Goal: Information Seeking & Learning: Learn about a topic

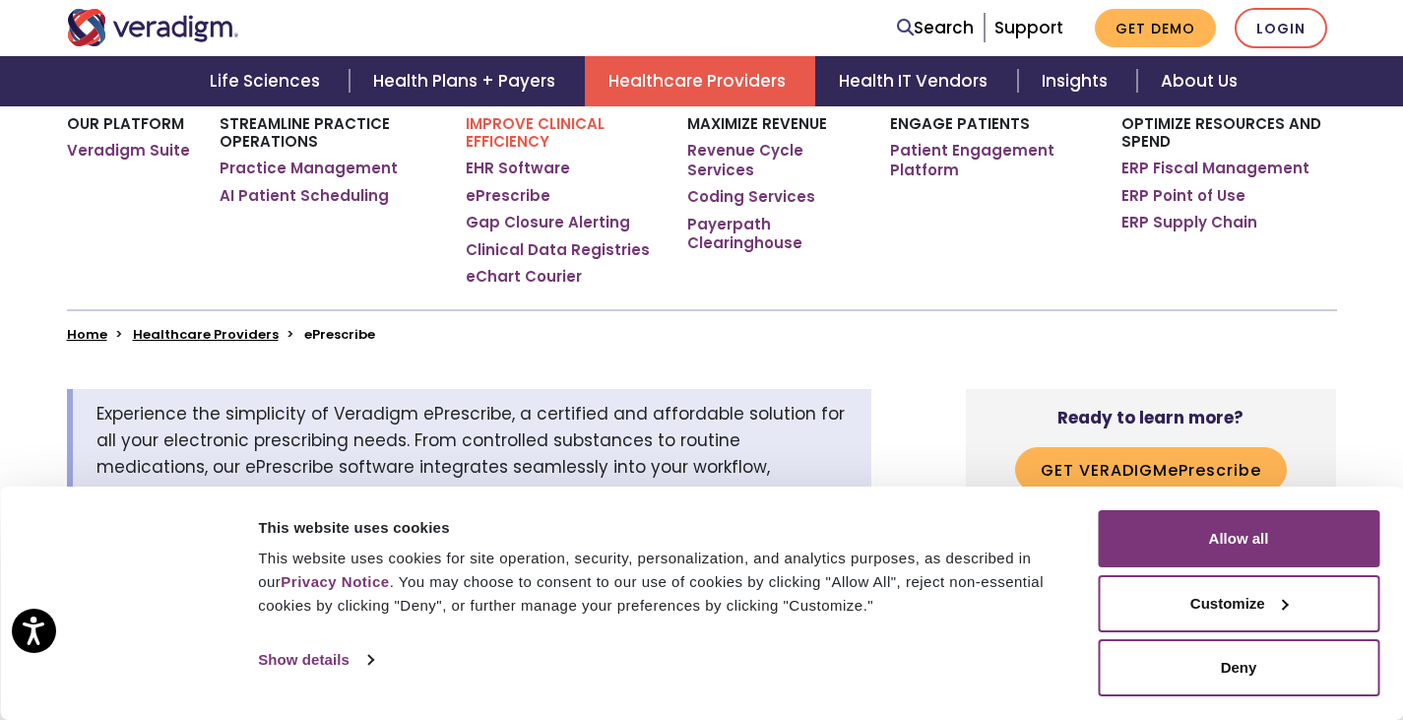
scroll to position [367, 0]
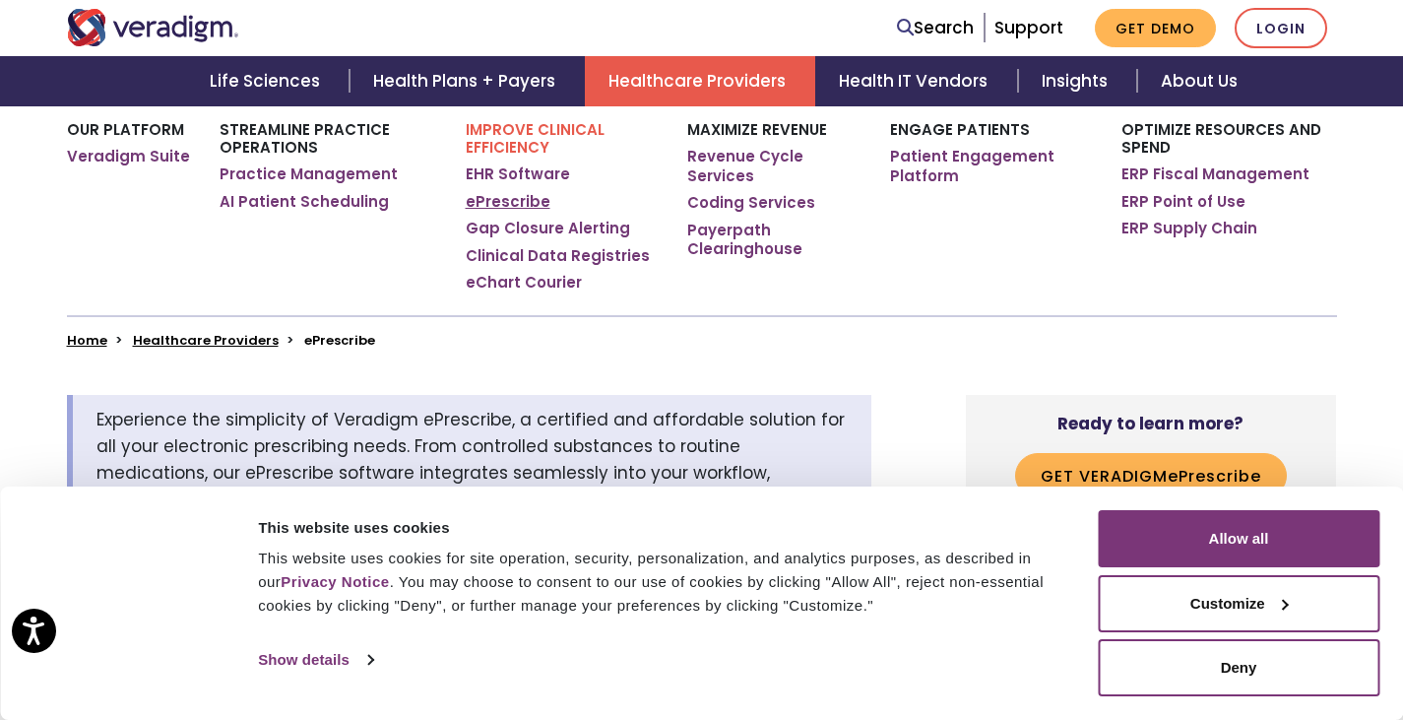
click at [474, 202] on link "ePrescribe" at bounding box center [508, 202] width 85 height 20
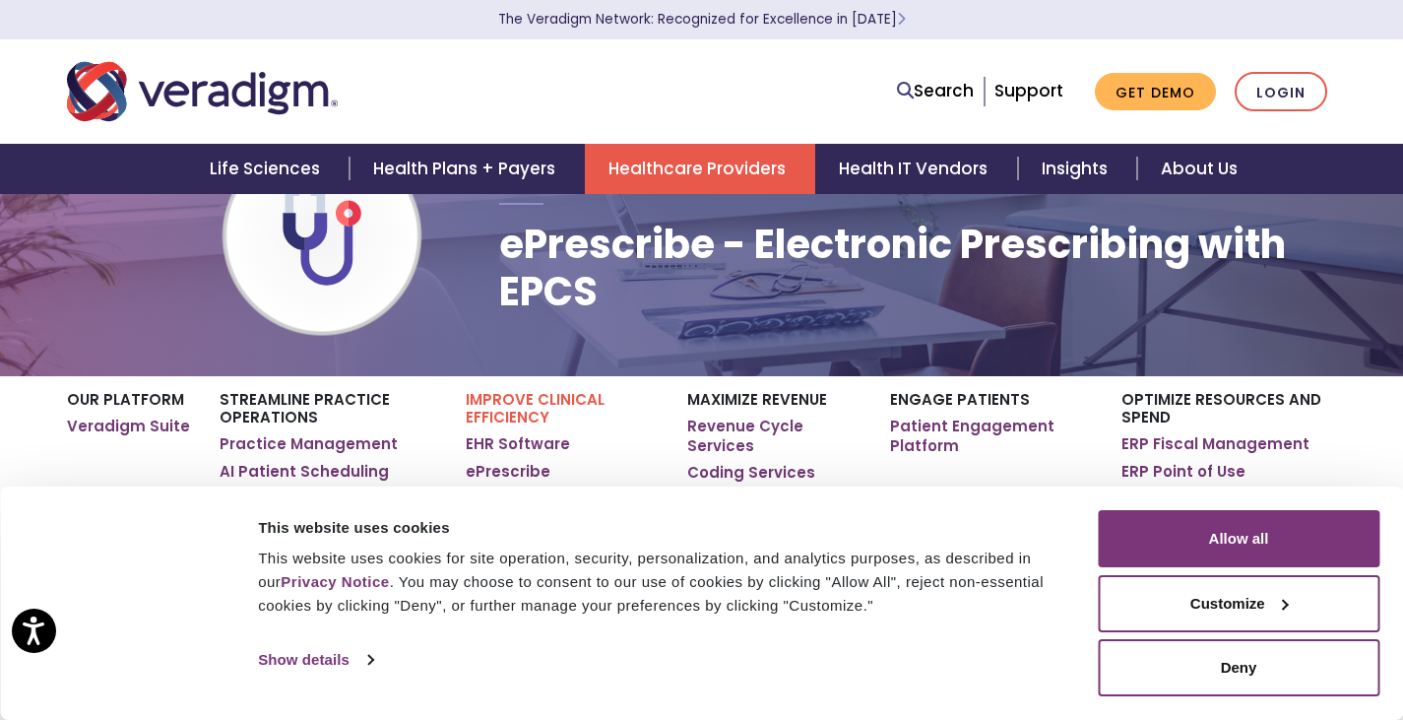
scroll to position [96, 0]
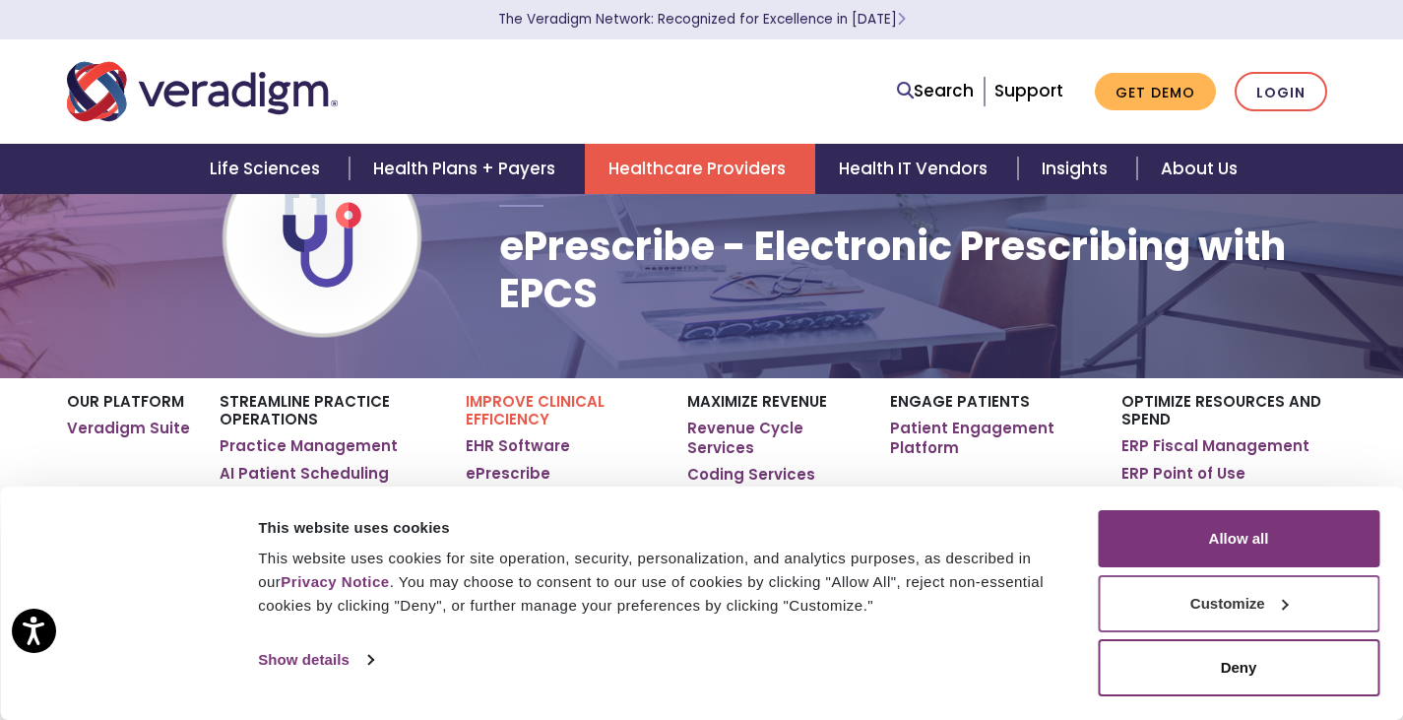
click at [1295, 599] on button "Customize" at bounding box center [1239, 603] width 282 height 57
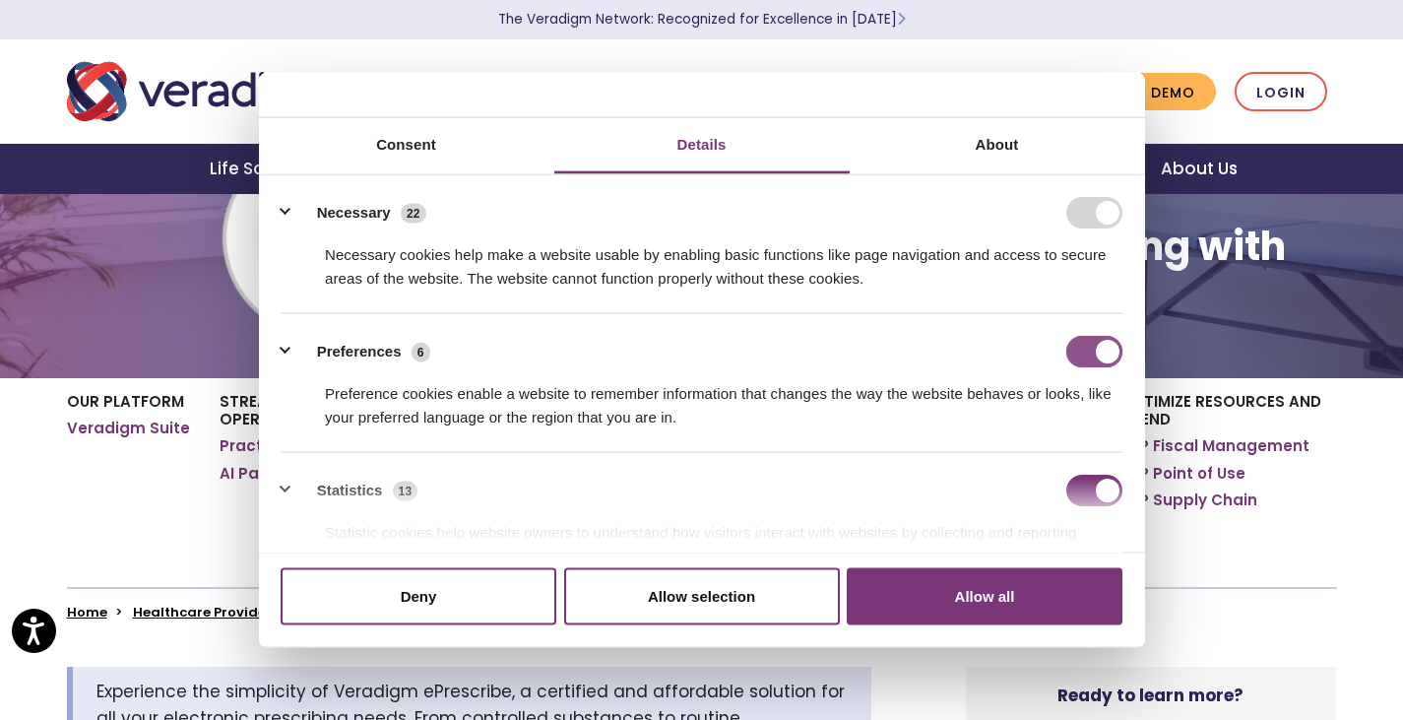
click at [1079, 344] on input "Preferences" at bounding box center [1095, 352] width 56 height 32
checkbox input "false"
click at [1067, 488] on input "Statistics" at bounding box center [1095, 491] width 56 height 32
checkbox input "false"
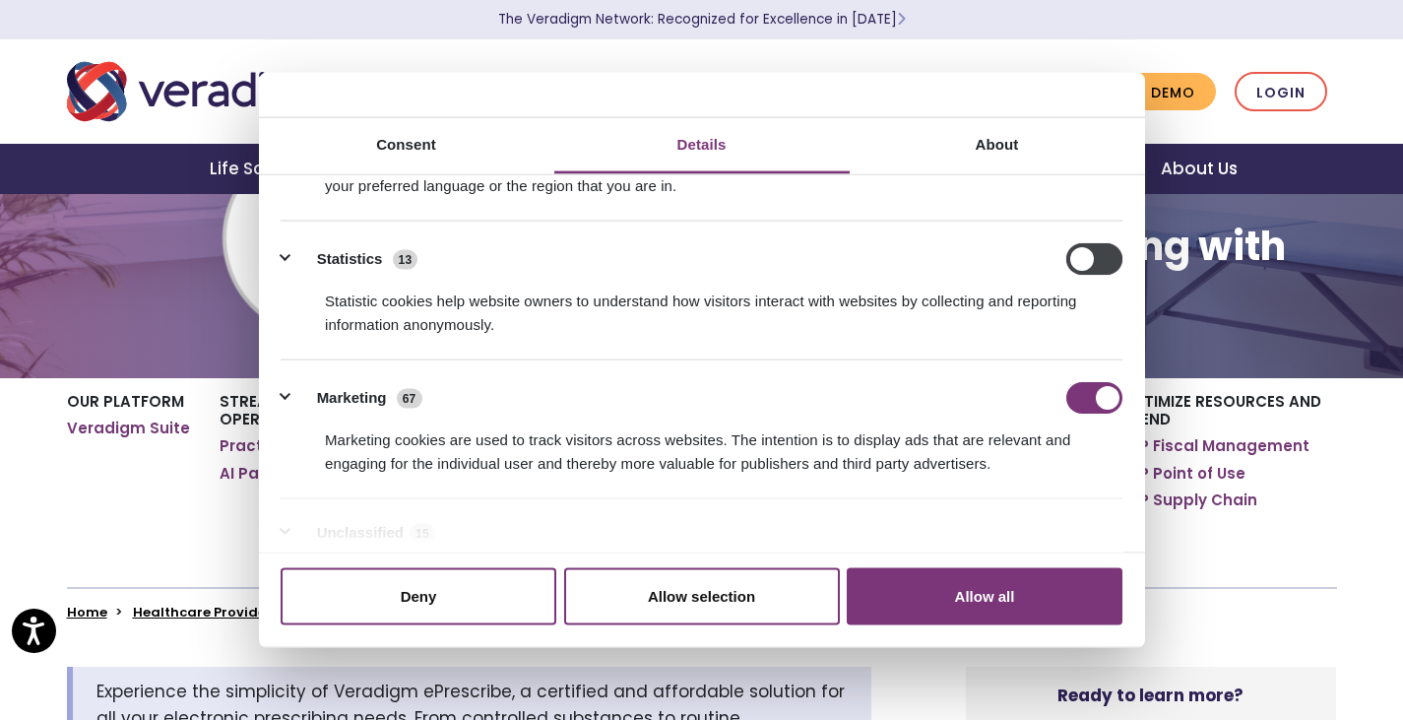
scroll to position [228, 0]
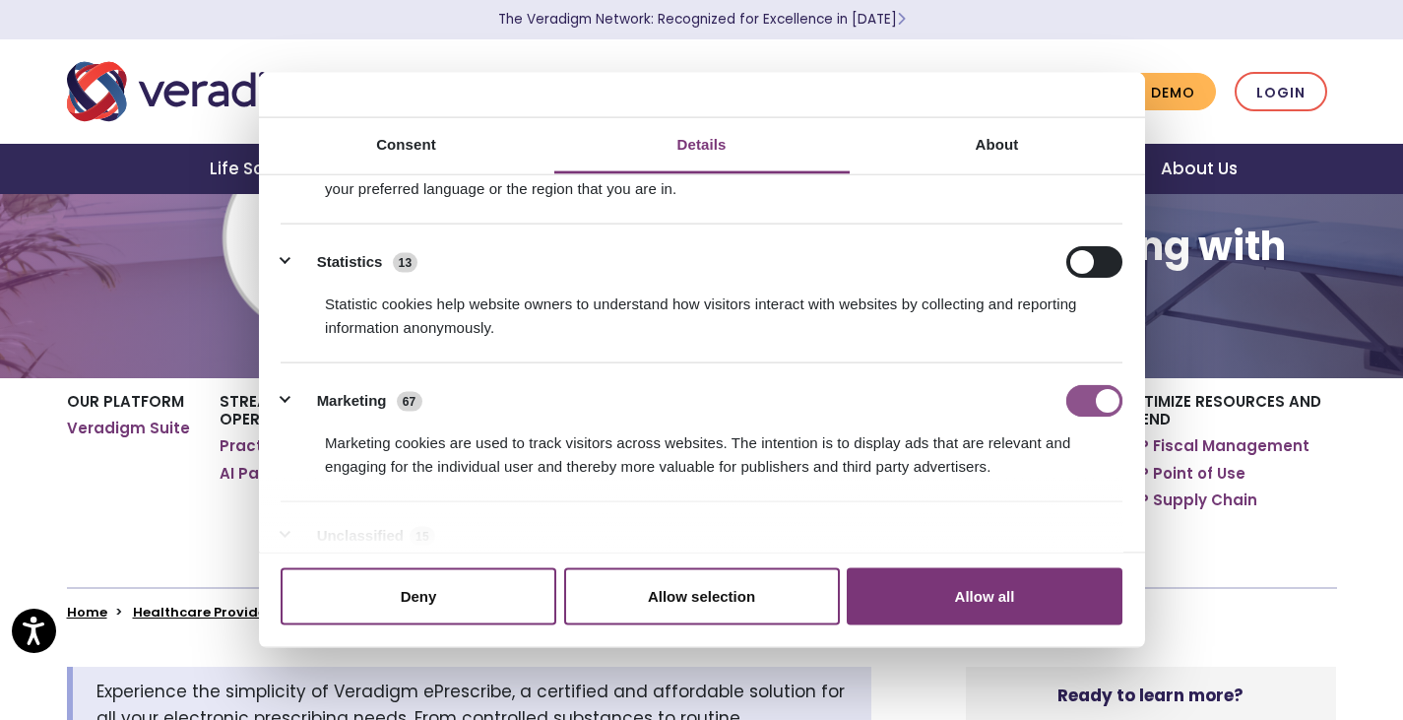
click at [1067, 408] on input "Marketing" at bounding box center [1095, 401] width 56 height 32
checkbox input "false"
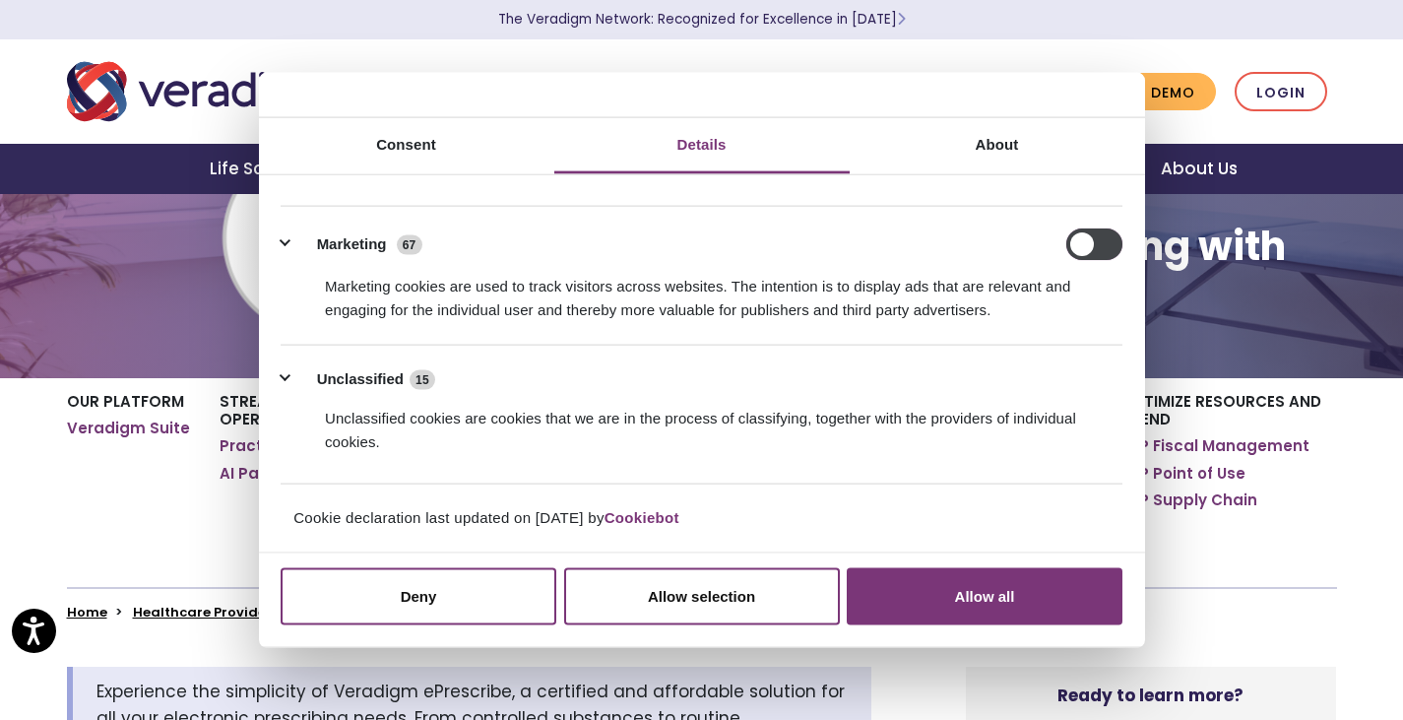
scroll to position [383, 0]
click at [706, 590] on button "Allow selection" at bounding box center [702, 595] width 276 height 57
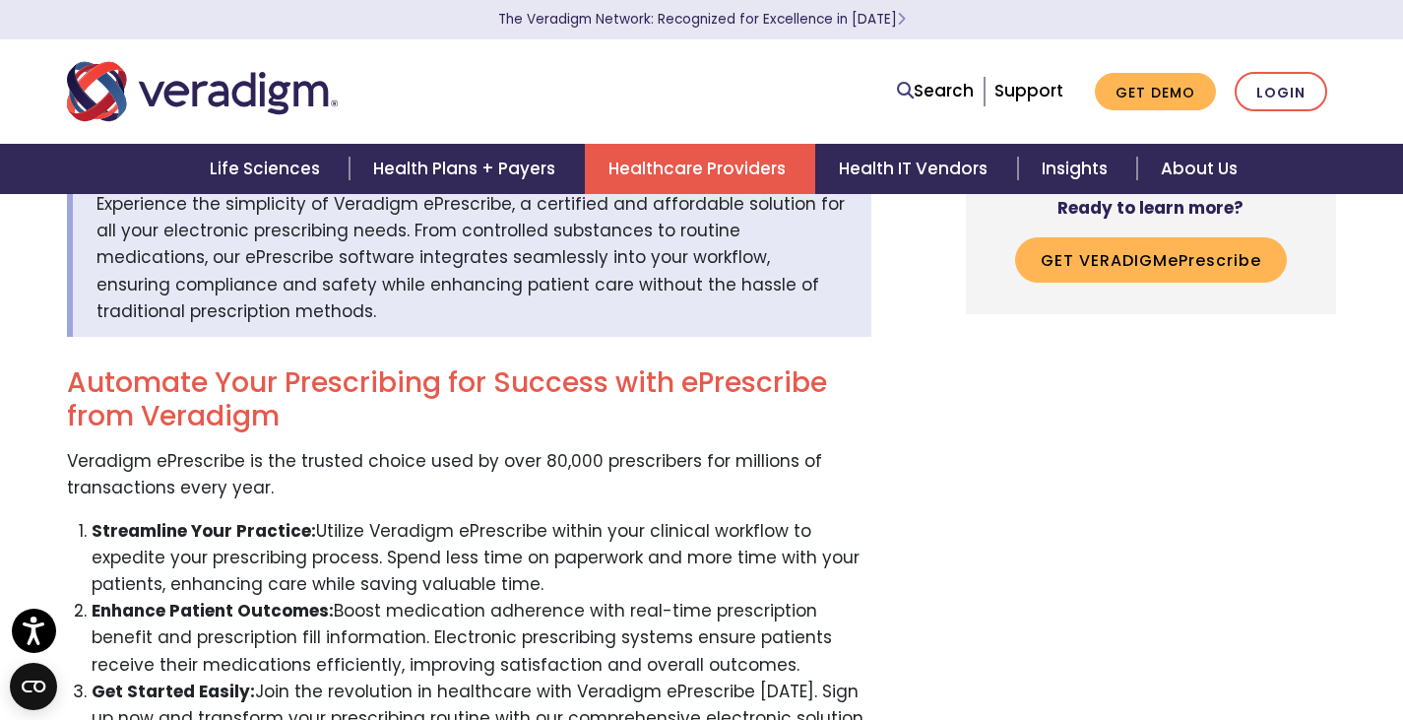
scroll to position [0, 0]
